Goal: Transaction & Acquisition: Purchase product/service

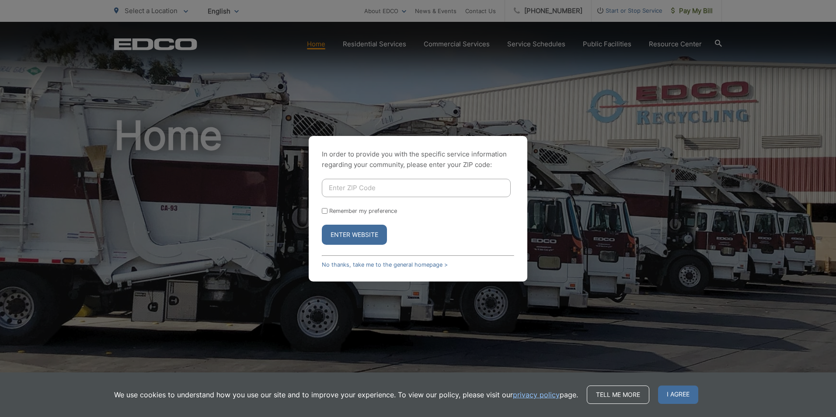
click at [645, 128] on div "In order to provide you with the specific service information regarding your co…" at bounding box center [418, 208] width 836 height 417
click at [358, 184] on input "Enter ZIP Code" at bounding box center [416, 188] width 189 height 18
type input "92020"
click at [354, 234] on button "Enter Website" at bounding box center [354, 235] width 65 height 20
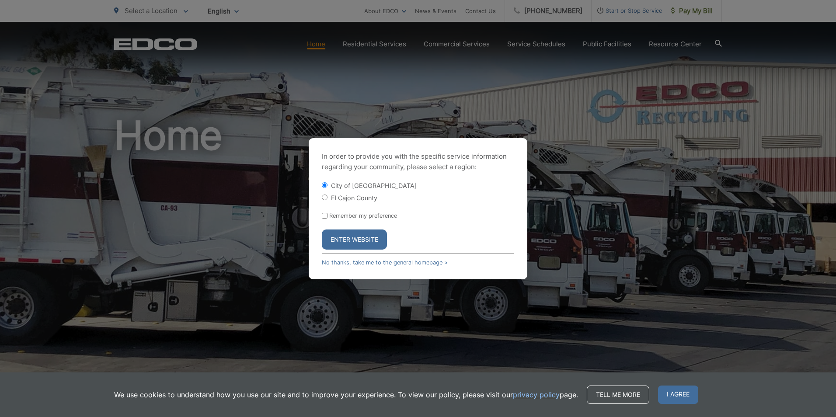
click at [365, 242] on button "Enter Website" at bounding box center [354, 240] width 65 height 20
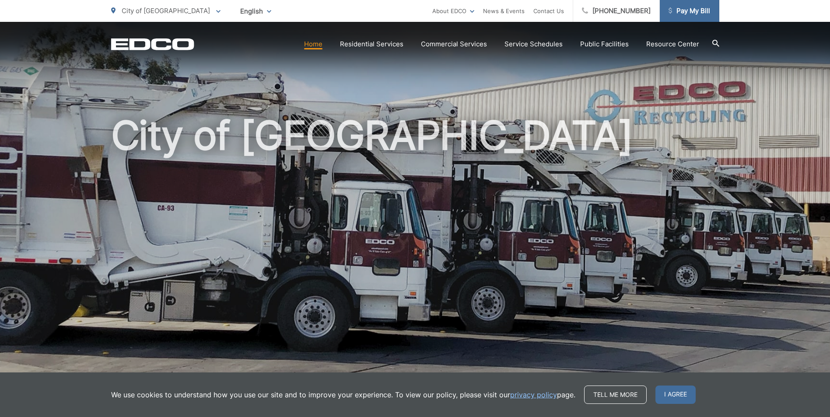
click at [695, 12] on span "Pay My Bill" at bounding box center [689, 11] width 42 height 10
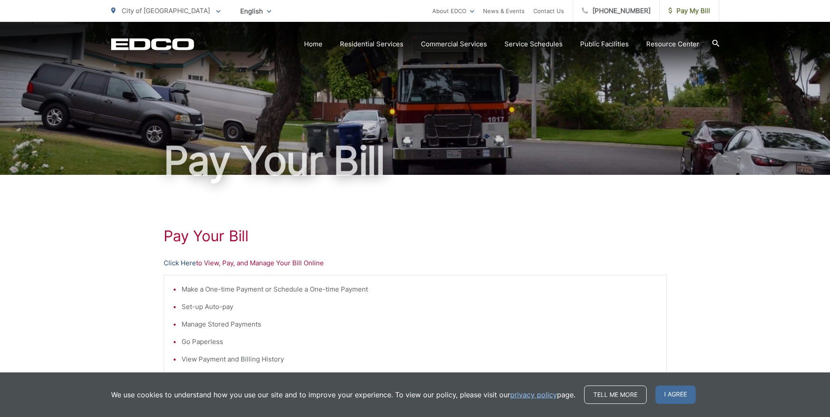
click at [174, 264] on link "Click Here" at bounding box center [180, 263] width 32 height 10
click at [120, 209] on div "Pay Your Bill Click Here to View, Pay, and Manage Your Bill Online Make a One-t…" at bounding box center [415, 371] width 830 height 393
